Goal: Task Accomplishment & Management: Use online tool/utility

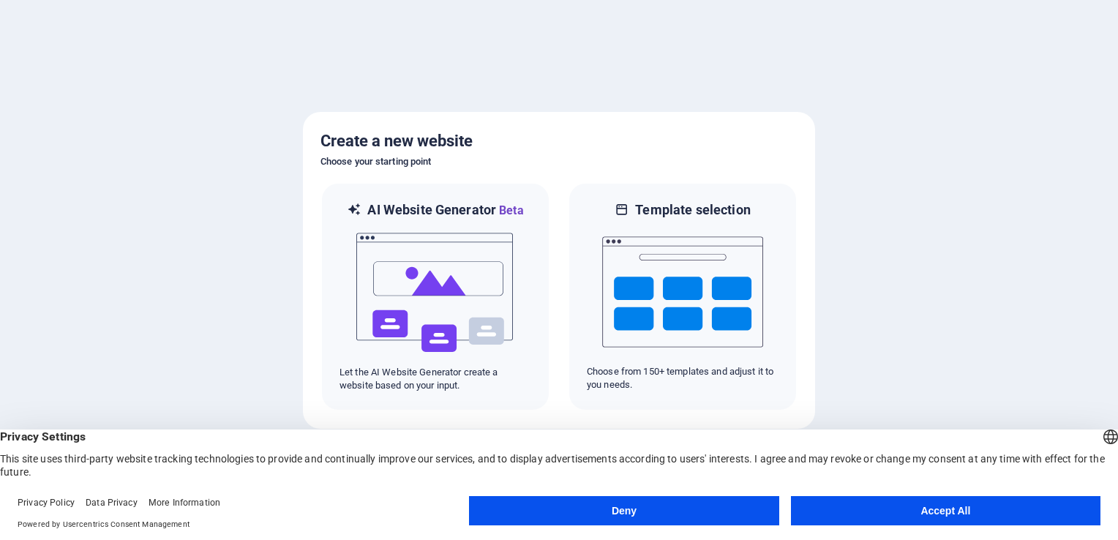
click at [904, 512] on button "Accept All" at bounding box center [946, 510] width 310 height 29
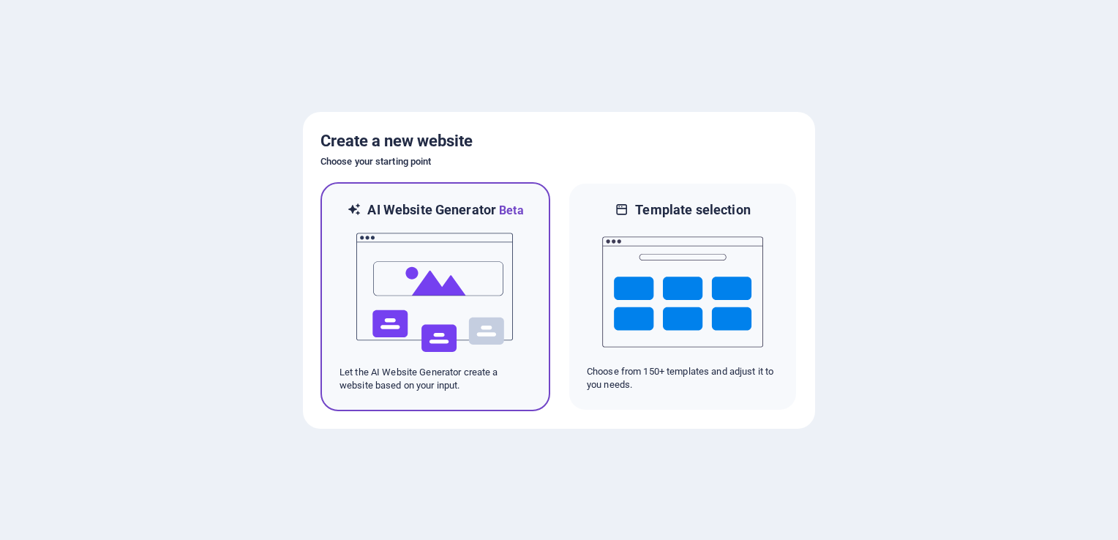
click at [454, 326] on img at bounding box center [435, 293] width 161 height 146
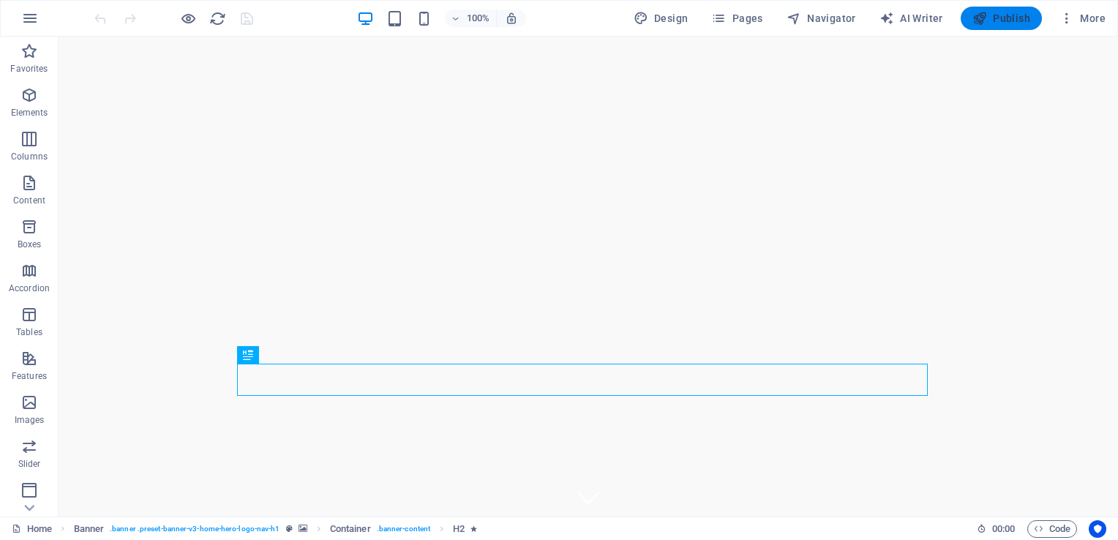
click at [1001, 17] on span "Publish" at bounding box center [1002, 18] width 58 height 15
